Goal: Task Accomplishment & Management: Use online tool/utility

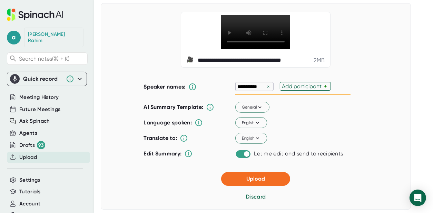
scroll to position [76, 0]
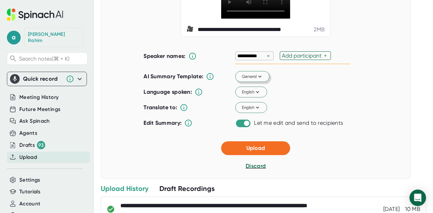
click at [240, 82] on button "General" at bounding box center [252, 76] width 34 height 11
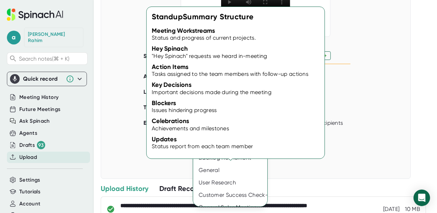
click at [221, 116] on div "Standup" at bounding box center [232, 120] width 78 height 12
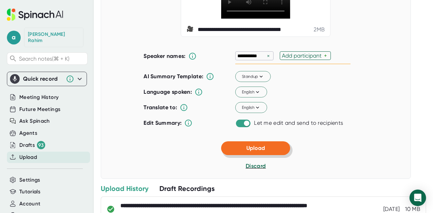
click at [259, 151] on span "Upload" at bounding box center [255, 148] width 19 height 7
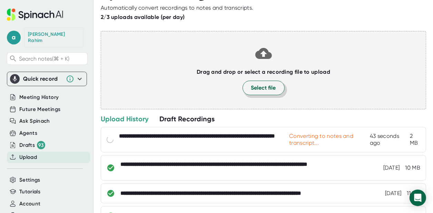
click at [257, 86] on span "Select file" at bounding box center [263, 88] width 25 height 8
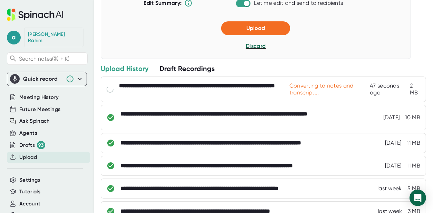
scroll to position [83, 0]
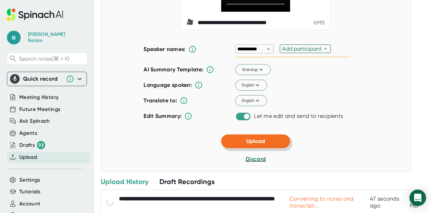
click at [270, 148] on button "Upload" at bounding box center [255, 141] width 69 height 14
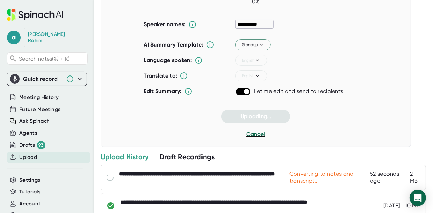
scroll to position [24, 0]
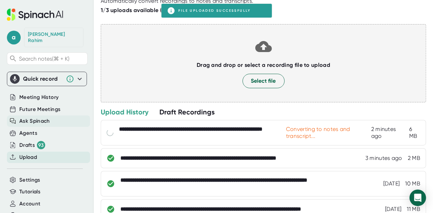
click at [41, 117] on span "Ask Spinach" at bounding box center [34, 121] width 31 height 8
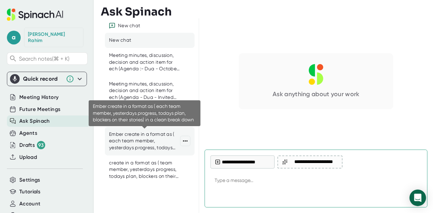
click at [146, 136] on div "Ember create in a format as ( each team member, yesterdays progress, todays pla…" at bounding box center [144, 141] width 71 height 20
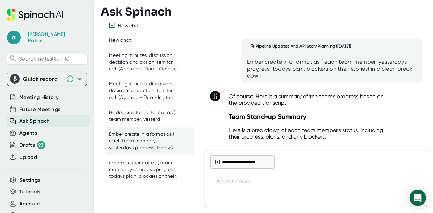
scroll to position [4791, 0]
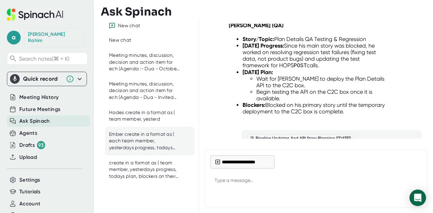
drag, startPoint x: 261, startPoint y: 111, endPoint x: 242, endPoint y: 95, distance: 24.9
click at [242, 130] on div "Pipeline Updates And API Story Planning ([DATE]) Ember create in a format as ( …" at bounding box center [331, 153] width 180 height 46
copy div "Ember create in a format as ( each team member, yesterdays progress, todays pla…"
click at [233, 161] on button "**********" at bounding box center [242, 161] width 64 height 13
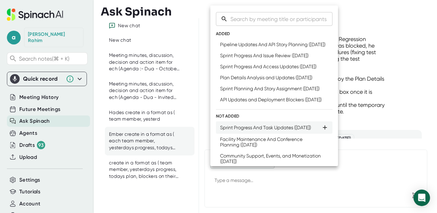
click at [241, 130] on div "Sprint Progress And Task Updates ([DATE])" at bounding box center [265, 128] width 91 height 6
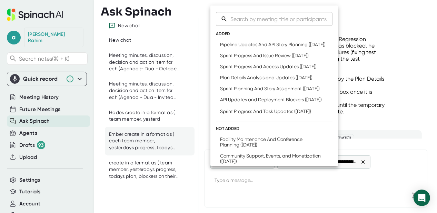
click at [233, 182] on div at bounding box center [218, 106] width 437 height 213
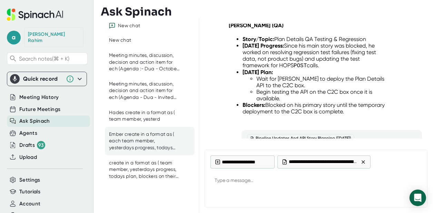
type textarea "x"
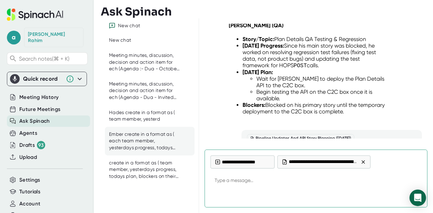
paste textarea "Ember create in a format as ( each team member, yesterdays progress, todays pla…"
type textarea "Ember create in a format as ( each team member, yesterdays progress, todays pla…"
type textarea "x"
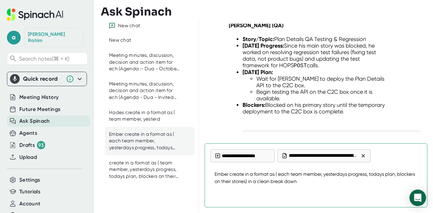
type textarea "Ember create in a format as ( each team member, yesterdays progress, todays pla…"
click at [389, 193] on div at bounding box center [315, 195] width 211 height 12
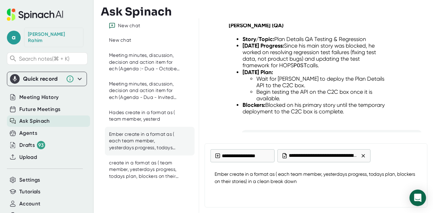
drag, startPoint x: 336, startPoint y: 182, endPoint x: 357, endPoint y: 186, distance: 21.7
click at [337, 182] on textarea "Ember create in a format as ( each team member, yesterdays progress, todays pla…" at bounding box center [315, 178] width 211 height 23
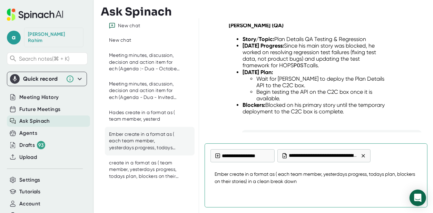
click at [406, 199] on div at bounding box center [315, 195] width 211 height 12
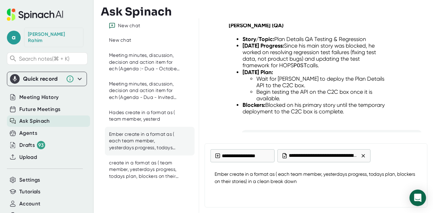
click at [407, 199] on div at bounding box center [315, 195] width 211 height 12
click at [408, 194] on div at bounding box center [315, 195] width 211 height 12
click at [423, 196] on div "Open Intercom Messenger" at bounding box center [418, 198] width 18 height 18
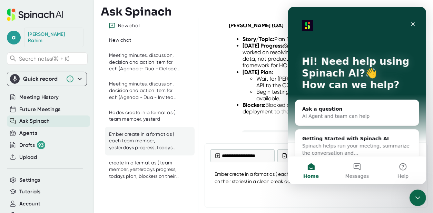
scroll to position [0, 0]
click at [420, 196] on icon "Close Intercom Messenger" at bounding box center [417, 197] width 8 height 8
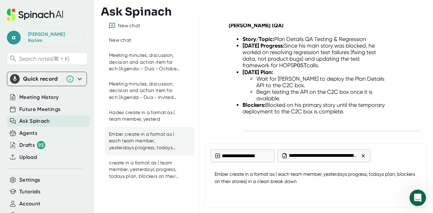
click at [378, 192] on div at bounding box center [315, 195] width 211 height 12
type textarea "x"
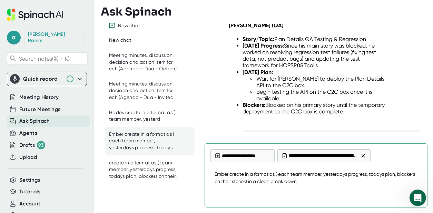
click at [343, 179] on textarea "Ember create in a format as ( each team member, yesterdays progress, todays pla…" at bounding box center [315, 178] width 211 height 23
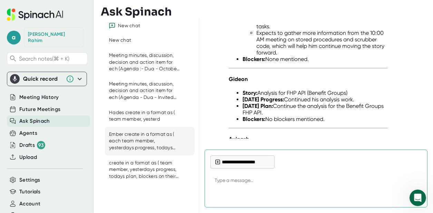
scroll to position [6366, 0]
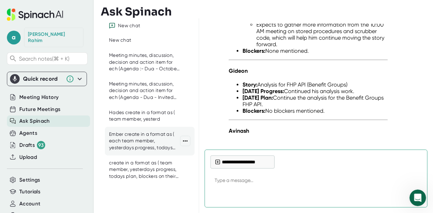
click at [160, 141] on div "Ember create in a format as ( each team member, yesterdays progress, todays pla…" at bounding box center [144, 141] width 71 height 20
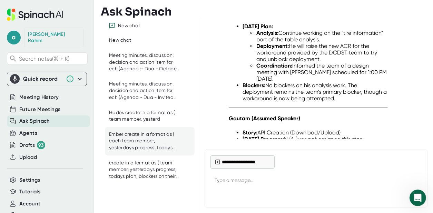
scroll to position [6056, 0]
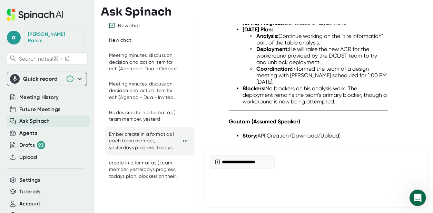
click at [137, 101] on div "Meeting minutes, discussion, decision and action item for ech (Agenda - Dua - ⁠…" at bounding box center [144, 91] width 71 height 20
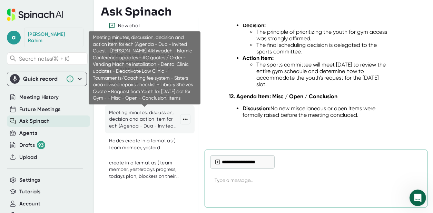
scroll to position [1533, 0]
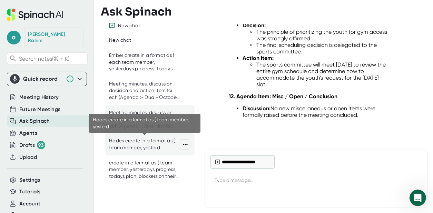
click at [126, 142] on div "Hades create in a format as ( team member, yesterd" at bounding box center [144, 144] width 71 height 13
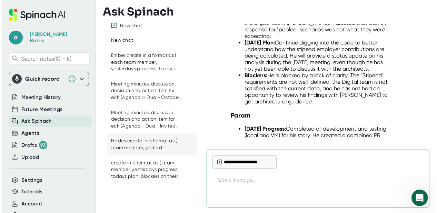
scroll to position [7879, 0]
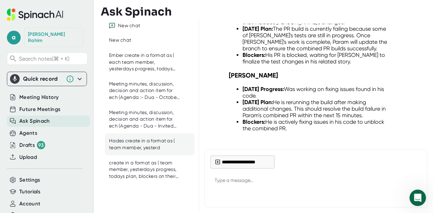
drag, startPoint x: 247, startPoint y: 36, endPoint x: 403, endPoint y: 49, distance: 157.0
click at [403, 147] on div "Testing Progress And Scope Clarification ([DATE]) create in a format as ( team …" at bounding box center [331, 166] width 180 height 39
copy div "create in a format as ( team member, yesterdays progress, todays plan, blockers…"
type textarea "x"
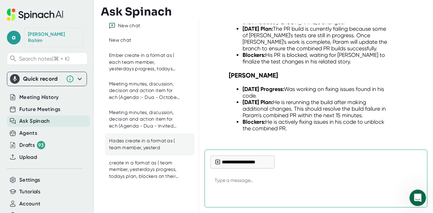
click at [231, 176] on textarea at bounding box center [315, 181] width 211 height 17
paste textarea "create in a format as ( team member, yesterdays progress, todays plan, blockers…"
type textarea "create in a format as ( team member, yesterdays progress, todays plan, blockers…"
type textarea "x"
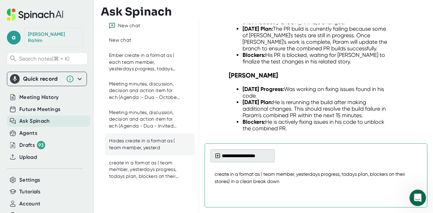
type textarea "create in a format as ( team member, yesterdays progress, todays plan, blockers…"
click at [224, 156] on button "**********" at bounding box center [242, 155] width 64 height 13
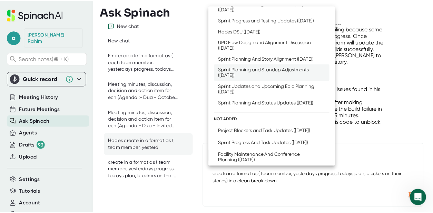
scroll to position [153, 0]
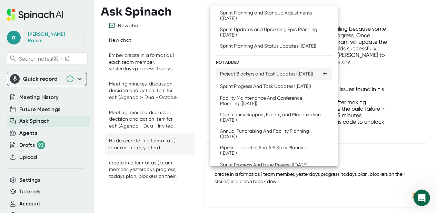
click at [270, 77] on div "Project Blockers and Task Updates ([DATE])" at bounding box center [266, 74] width 93 height 6
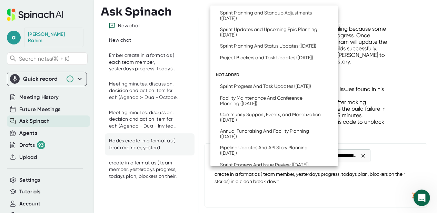
click at [413, 193] on div at bounding box center [218, 106] width 437 height 213
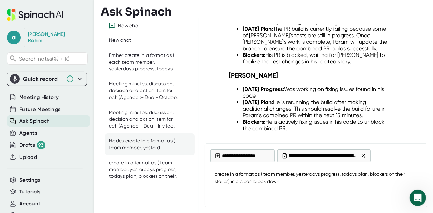
click at [408, 201] on div at bounding box center [315, 195] width 211 height 12
click at [407, 188] on textarea "create in a format as ( team member, yesterdays progress, todays plan, blockers…" at bounding box center [315, 178] width 211 height 23
click at [399, 194] on div at bounding box center [315, 195] width 211 height 12
click at [416, 198] on icon "Open Intercom Messenger" at bounding box center [416, 196] width 11 height 11
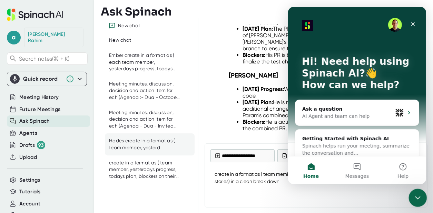
click at [414, 196] on icon "Close Intercom Messenger" at bounding box center [416, 197] width 8 height 8
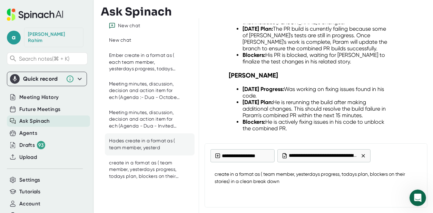
click at [408, 198] on div at bounding box center [315, 195] width 211 height 12
click at [409, 195] on div at bounding box center [315, 195] width 211 height 12
click at [407, 195] on div at bounding box center [315, 195] width 211 height 12
drag, startPoint x: 410, startPoint y: 199, endPoint x: 344, endPoint y: 217, distance: 69.0
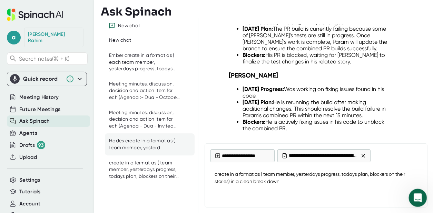
click at [408, 205] on html at bounding box center [416, 197] width 17 height 17
click at [408, 201] on html at bounding box center [416, 197] width 17 height 17
click at [408, 202] on html at bounding box center [416, 197] width 17 height 17
click at [411, 205] on body "a [PERSON_NAME] Search notes (⌘ + K) Quick record Include tab audio Start Recor…" at bounding box center [216, 106] width 433 height 213
type textarea "x"
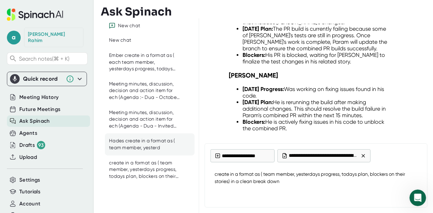
click at [320, 179] on textarea "create in a format as ( team member, yesterdays progress, todays plan, blockers…" at bounding box center [315, 178] width 211 height 23
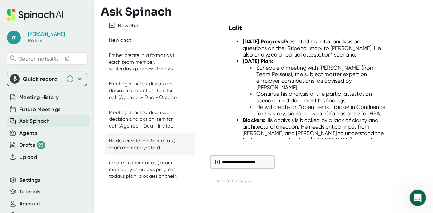
scroll to position [9291, 0]
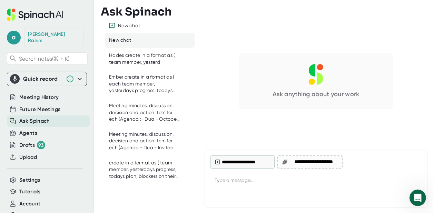
type textarea "x"
